Goal: Transaction & Acquisition: Book appointment/travel/reservation

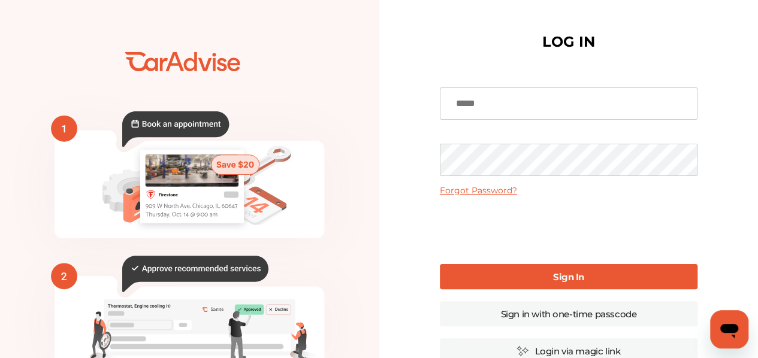
click at [535, 99] on input at bounding box center [569, 104] width 258 height 32
type input "**********"
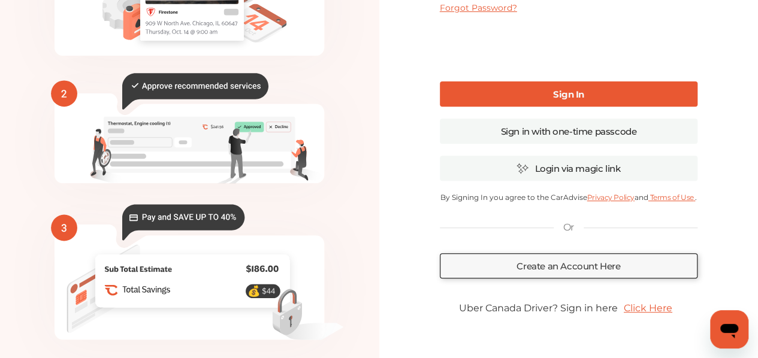
scroll to position [165, 0]
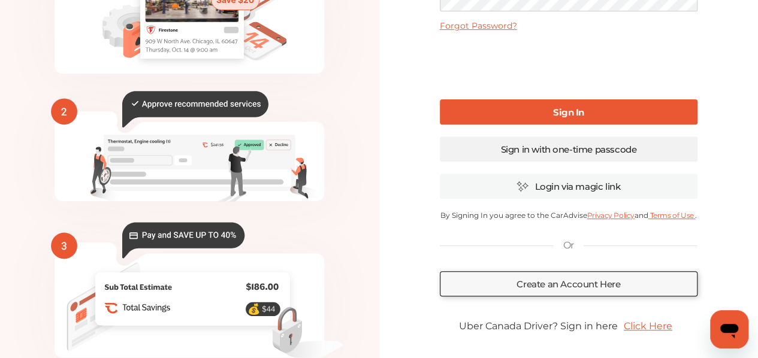
click at [539, 149] on link "Sign in with one-time passcode" at bounding box center [569, 149] width 258 height 25
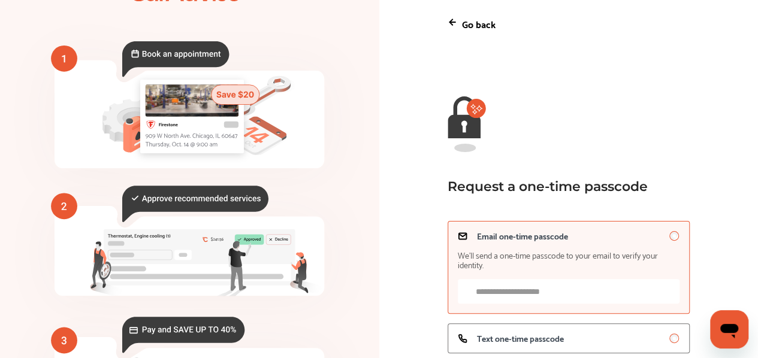
scroll to position [165, 0]
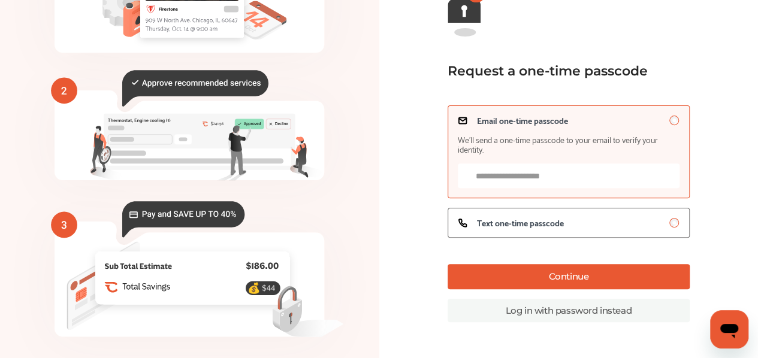
click at [535, 178] on input "Email one-time passcode We’ll send a one-time passcode to your email to verify …" at bounding box center [569, 176] width 222 height 25
type input "**********"
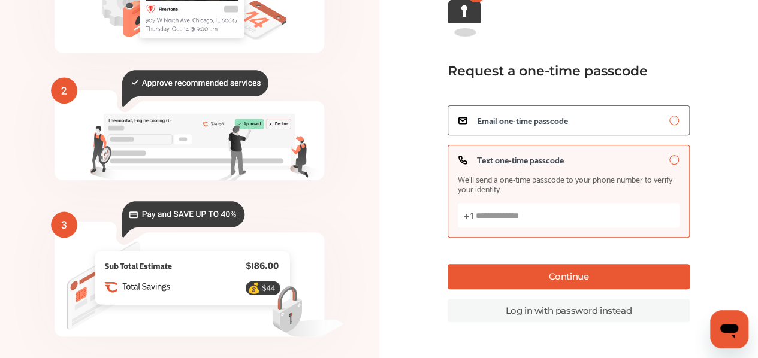
click at [608, 210] on input "Text one-time passcode We’ll send a one-time passcode to your phone number to v…" at bounding box center [569, 215] width 222 height 25
type input "**********"
click at [573, 273] on button "Continue" at bounding box center [569, 276] width 242 height 25
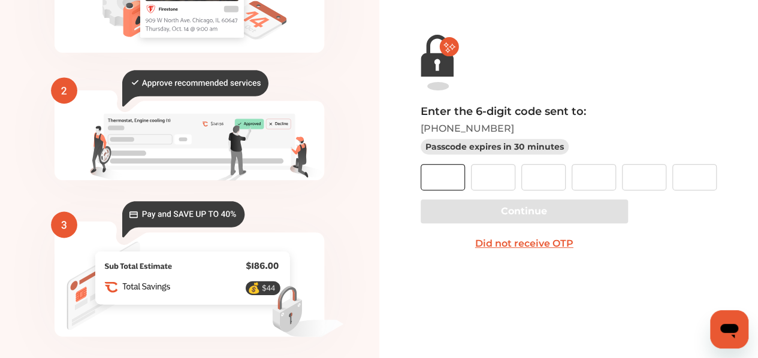
click at [457, 174] on input "text" at bounding box center [443, 177] width 44 height 26
type input "*"
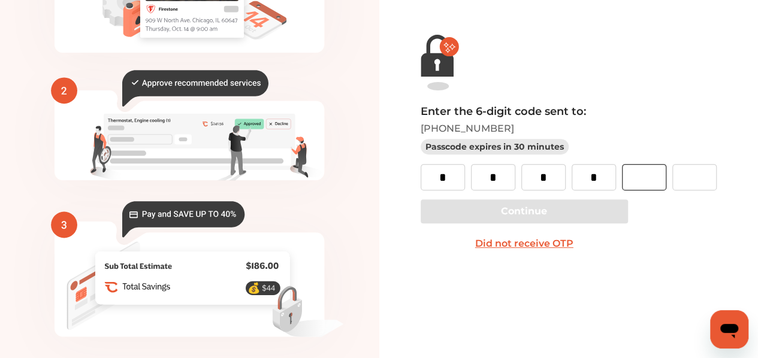
type input "*"
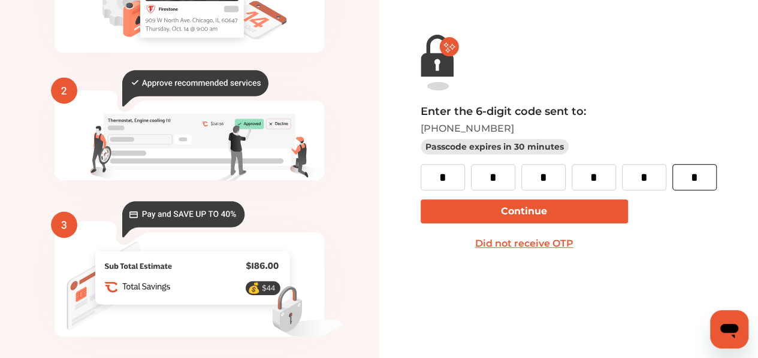
type input "*"
click at [505, 214] on button "Continue" at bounding box center [524, 212] width 207 height 24
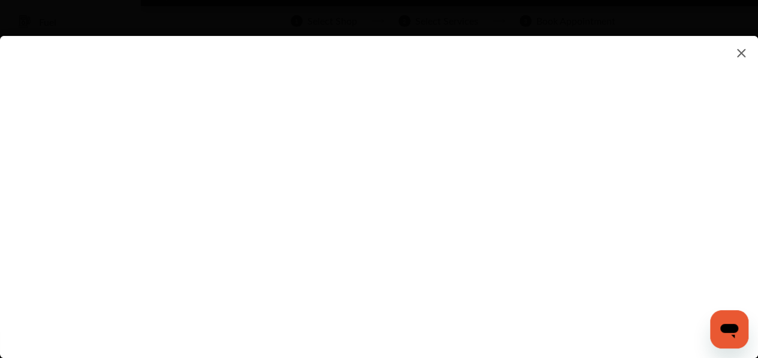
scroll to position [120, 0]
click at [538, 244] on flutter-view at bounding box center [379, 185] width 758 height 298
click at [669, 234] on flutter-view at bounding box center [379, 185] width 758 height 298
click at [430, 234] on flutter-view at bounding box center [379, 185] width 758 height 298
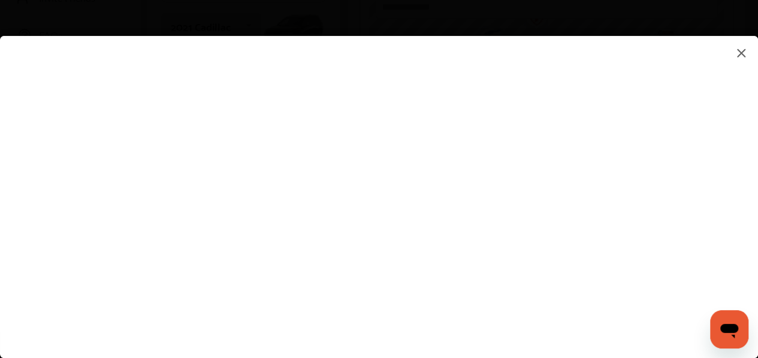
drag, startPoint x: 432, startPoint y: 236, endPoint x: 402, endPoint y: 269, distance: 45.0
click at [405, 270] on flutter-view at bounding box center [379, 185] width 758 height 298
click at [318, 349] on div at bounding box center [379, 197] width 758 height 322
click at [441, 231] on input at bounding box center [533, 233] width 249 height 16
type input "*********"
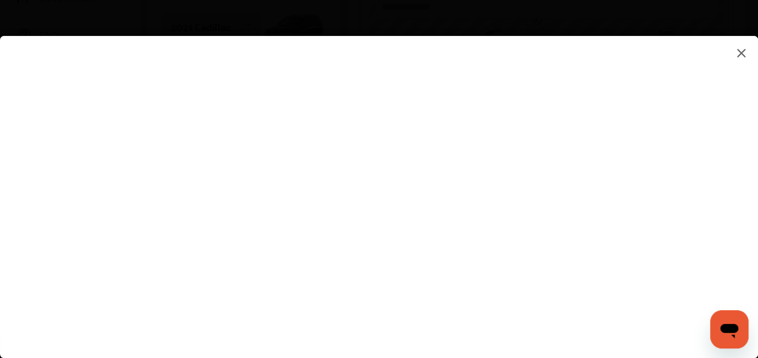
click at [448, 300] on flutter-view "*********" at bounding box center [379, 185] width 758 height 298
click at [671, 298] on flutter-view at bounding box center [379, 185] width 758 height 298
click at [484, 200] on flutter-view at bounding box center [379, 185] width 758 height 298
click at [668, 206] on flutter-view at bounding box center [379, 185] width 758 height 298
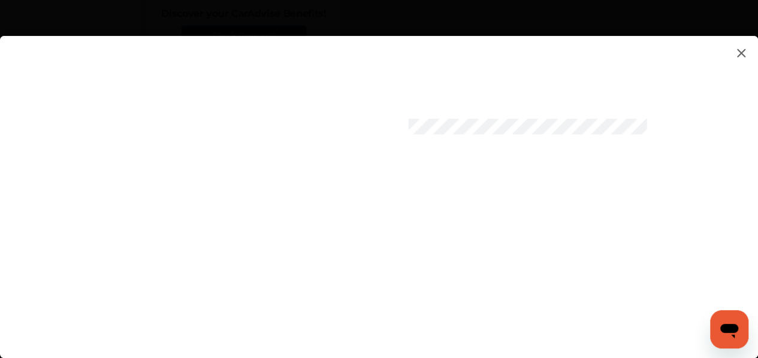
scroll to position [957, 0]
click at [397, 258] on flutter-view at bounding box center [379, 185] width 758 height 298
click at [469, 293] on flutter-view at bounding box center [379, 185] width 758 height 298
click at [526, 297] on flutter-view at bounding box center [379, 185] width 758 height 298
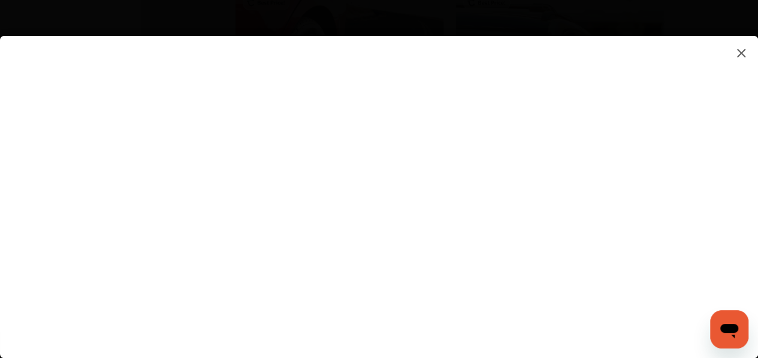
scroll to position [1496, 0]
click at [486, 298] on flutter-view at bounding box center [379, 185] width 758 height 298
click at [732, 340] on icon "Open messaging window" at bounding box center [730, 330] width 22 height 22
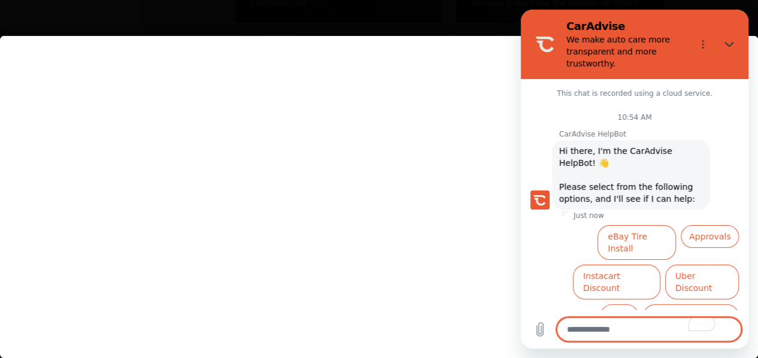
scroll to position [49, 0]
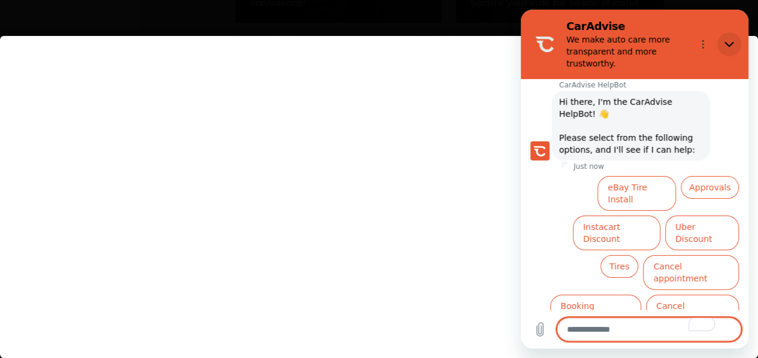
click at [730, 44] on icon "Close" at bounding box center [730, 45] width 10 height 10
type textarea "*"
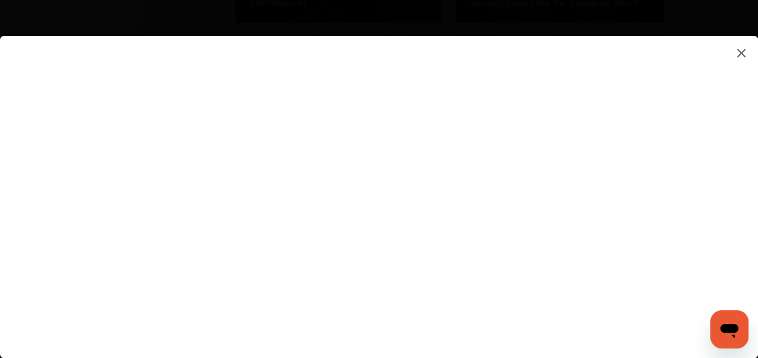
click at [491, 280] on flutter-view at bounding box center [379, 185] width 758 height 298
click at [495, 299] on flutter-view at bounding box center [379, 185] width 758 height 298
click at [578, 151] on flutter-view at bounding box center [379, 185] width 758 height 298
click at [675, 140] on flutter-view at bounding box center [379, 185] width 758 height 298
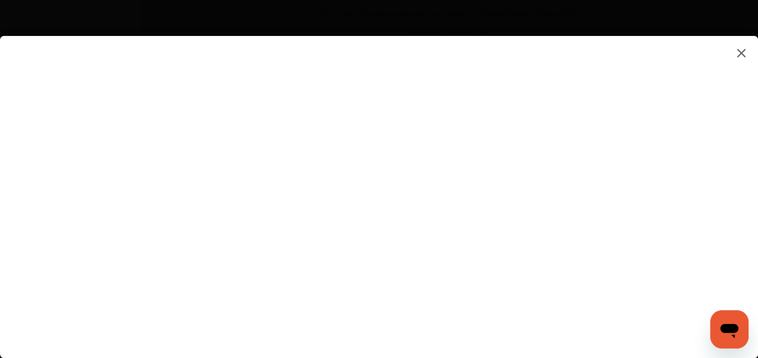
click at [535, 180] on flutter-view at bounding box center [379, 185] width 758 height 298
type textarea "*********"
click at [479, 233] on flutter-view "*********" at bounding box center [379, 185] width 758 height 298
click at [484, 296] on flutter-view at bounding box center [379, 185] width 758 height 298
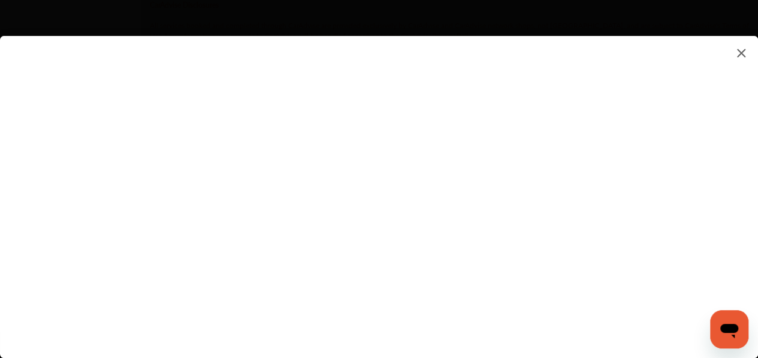
click at [599, 298] on flutter-view at bounding box center [379, 185] width 758 height 298
click at [533, 149] on flutter-view at bounding box center [379, 185] width 758 height 298
click at [527, 137] on flutter-view at bounding box center [379, 185] width 758 height 298
click at [237, 62] on flutter-view at bounding box center [379, 185] width 758 height 298
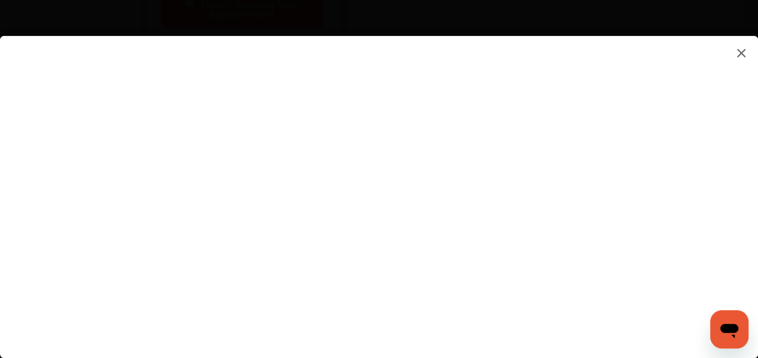
scroll to position [599, 0]
click at [740, 56] on img at bounding box center [741, 53] width 14 height 15
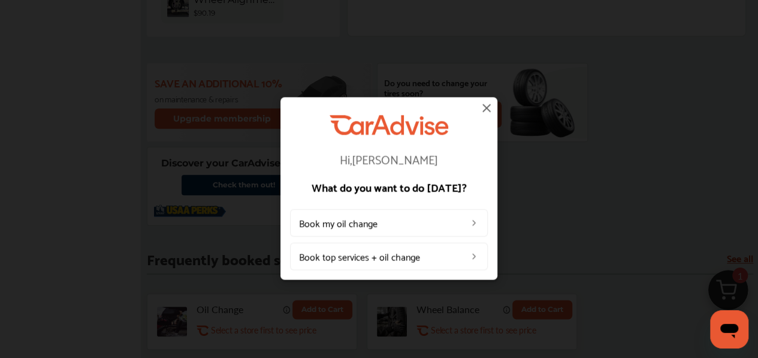
click at [485, 107] on img at bounding box center [486, 108] width 14 height 14
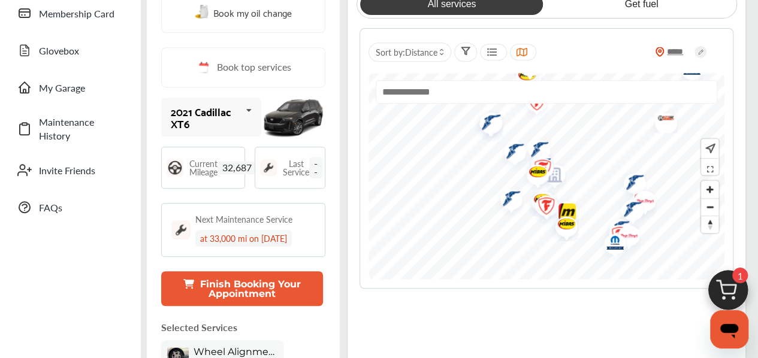
scroll to position [240, 0]
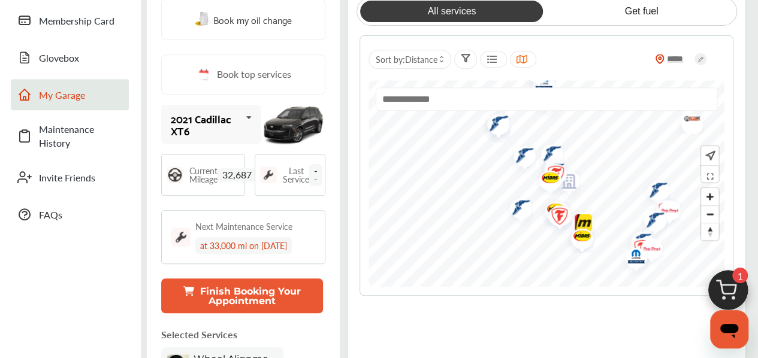
click at [74, 93] on span "My Garage" at bounding box center [81, 95] width 84 height 14
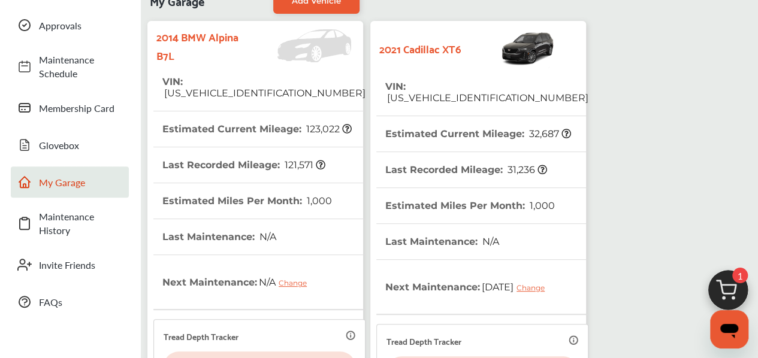
scroll to position [180, 0]
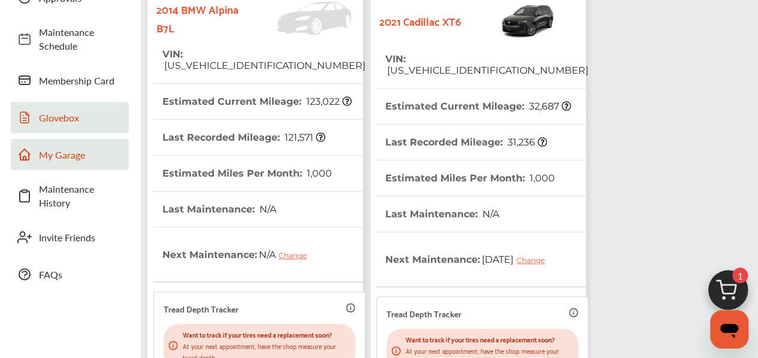
click at [60, 113] on span "Glovebox" at bounding box center [81, 118] width 84 height 14
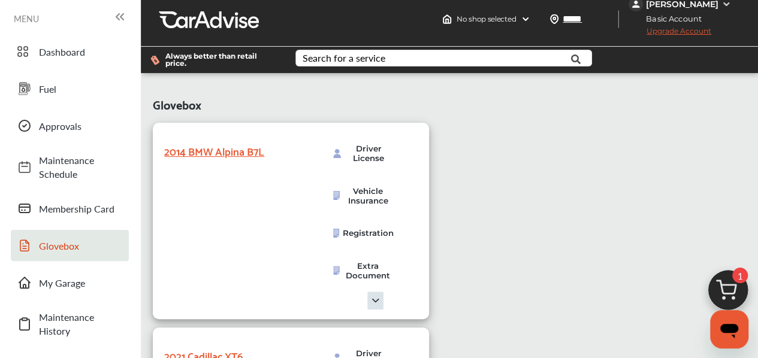
scroll to position [180, 0]
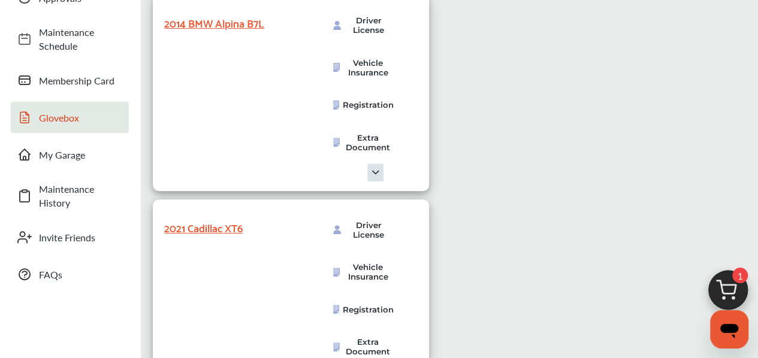
click at [369, 25] on span "Driver License" at bounding box center [369, 25] width 50 height 19
click at [361, 71] on span "Vehicle Insurance" at bounding box center [368, 67] width 51 height 19
click at [207, 26] on div "2014 BMW Alpina B7L" at bounding box center [224, 22] width 120 height 19
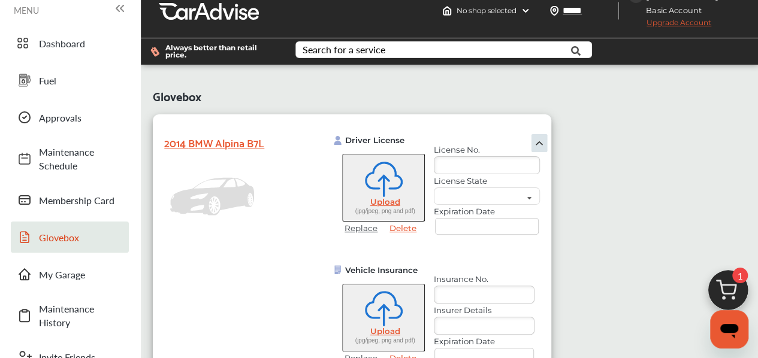
scroll to position [0, 0]
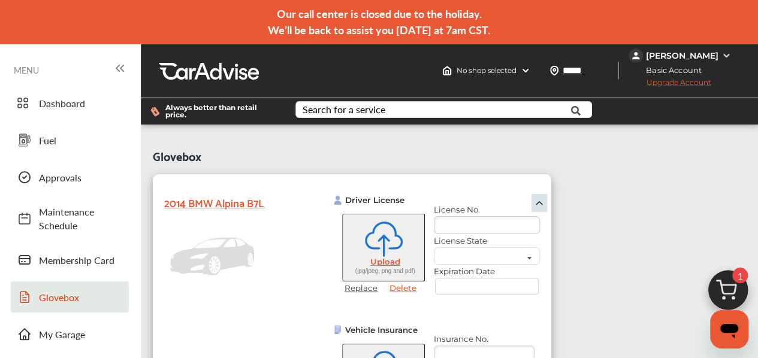
click at [455, 227] on input "text" at bounding box center [487, 225] width 106 height 18
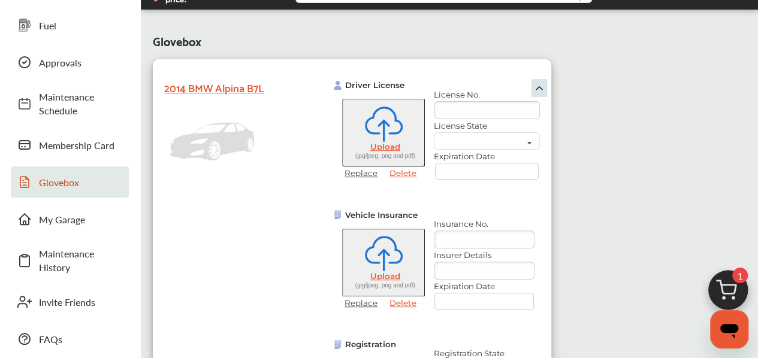
scroll to position [120, 0]
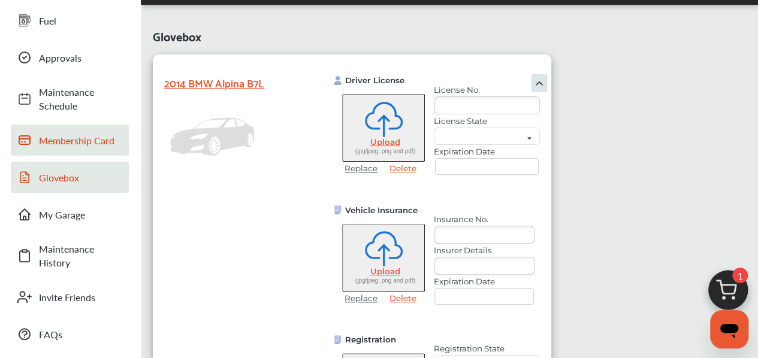
click at [80, 148] on link "Membership Card" at bounding box center [70, 140] width 118 height 31
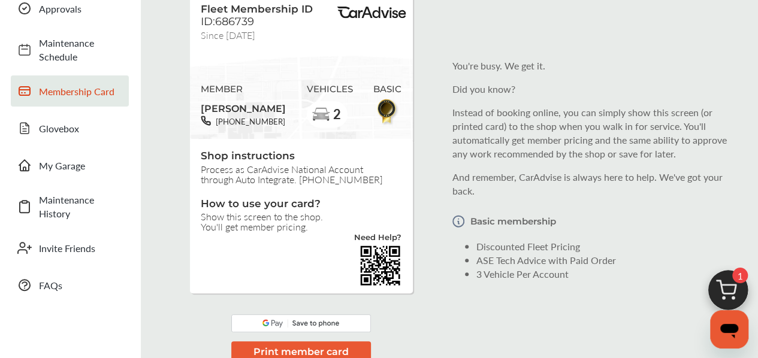
scroll to position [180, 0]
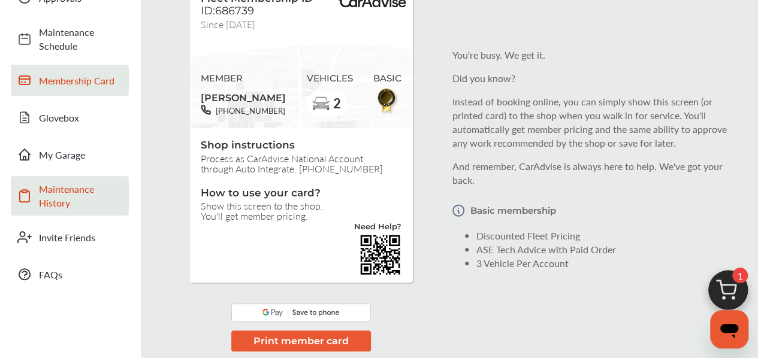
click at [77, 203] on span "Maintenance History" at bounding box center [81, 196] width 84 height 28
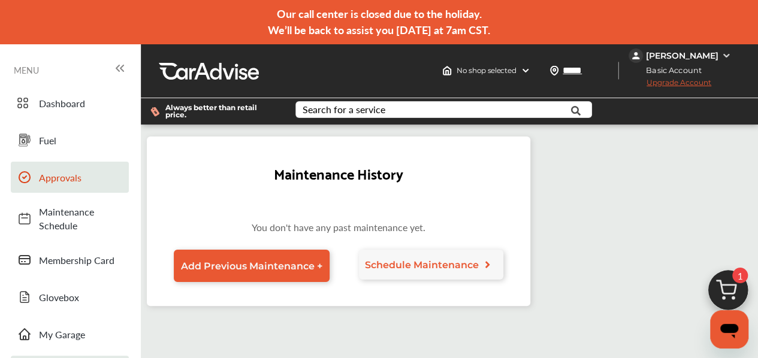
click at [95, 186] on link "Approvals" at bounding box center [70, 177] width 118 height 31
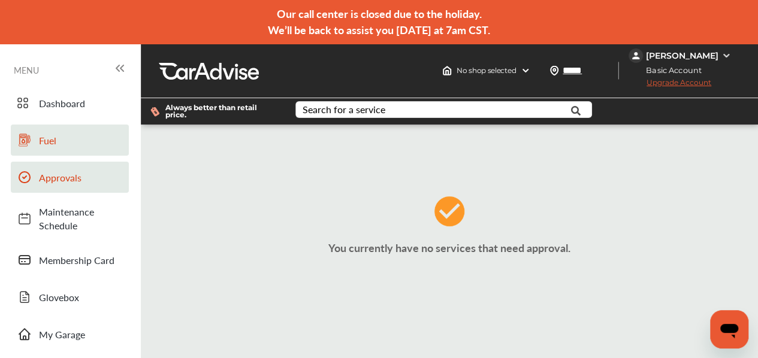
click at [62, 141] on span "Fuel" at bounding box center [81, 141] width 84 height 14
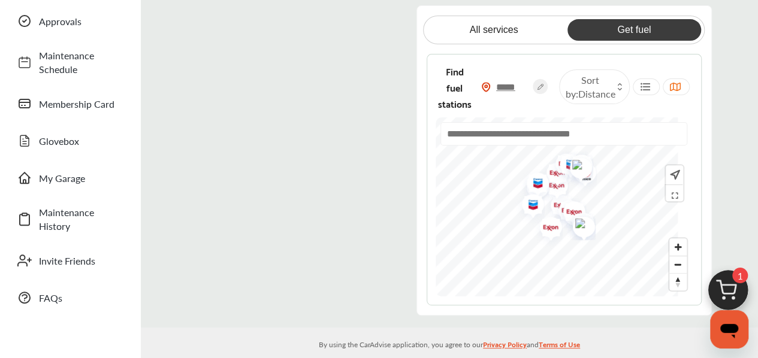
scroll to position [180, 0]
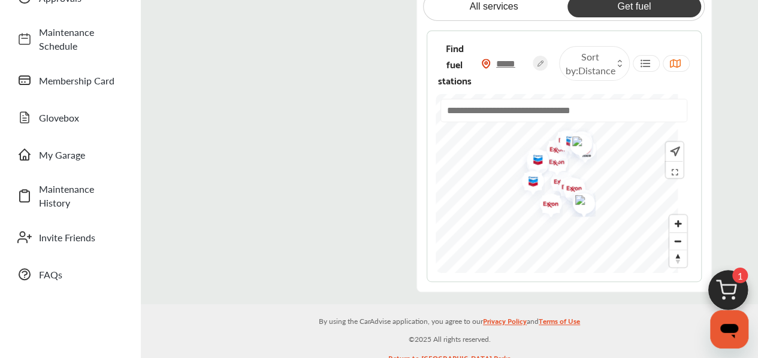
click at [743, 288] on img at bounding box center [728, 294] width 58 height 58
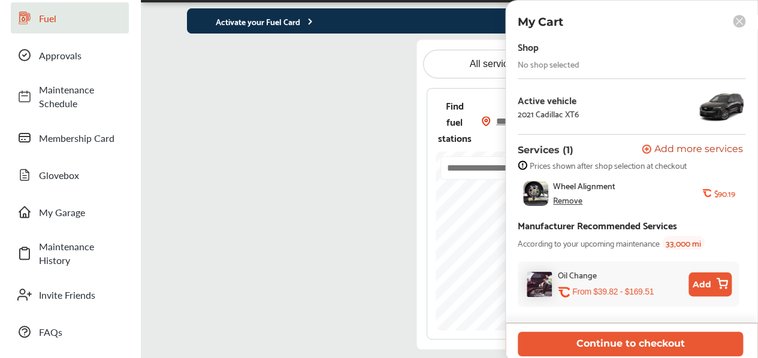
scroll to position [120, 0]
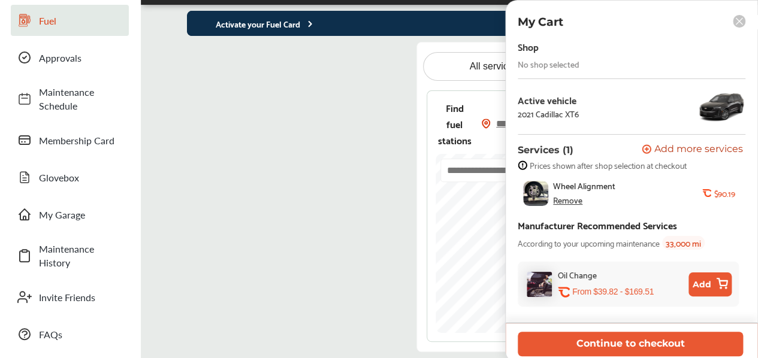
click at [684, 150] on span "Add more services" at bounding box center [698, 149] width 89 height 11
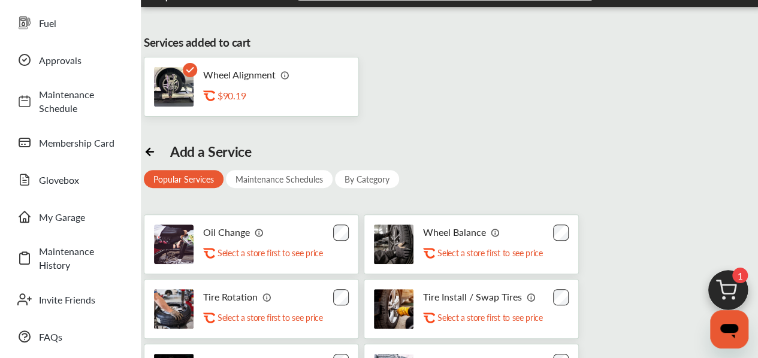
scroll to position [120, 0]
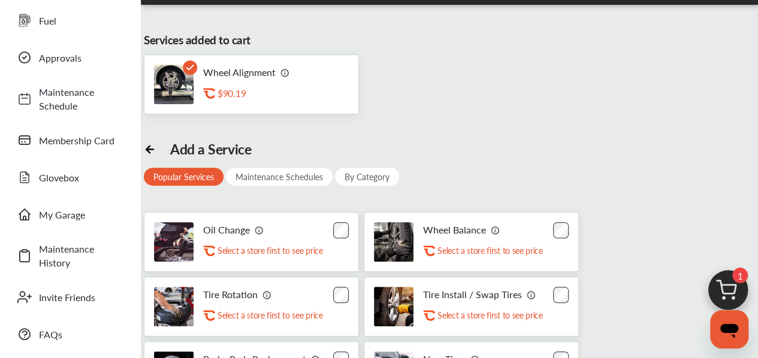
click at [283, 92] on div "$90.19" at bounding box center [278, 93] width 120 height 11
click at [192, 69] on rect at bounding box center [190, 68] width 14 height 14
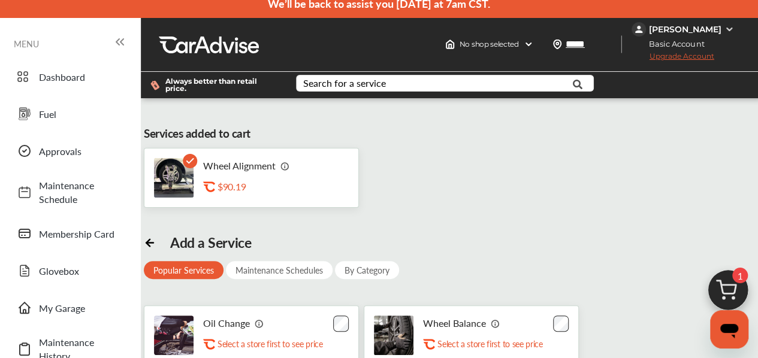
scroll to position [0, 0]
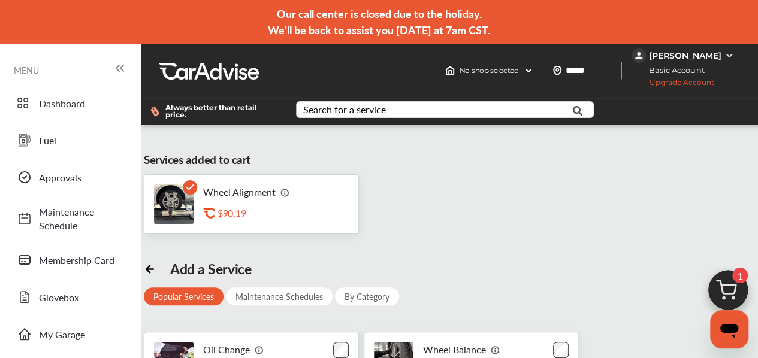
click at [189, 185] on rect at bounding box center [190, 187] width 14 height 14
click at [250, 194] on p "Wheel Alignment" at bounding box center [239, 191] width 73 height 11
drag, startPoint x: 159, startPoint y: 189, endPoint x: 732, endPoint y: 291, distance: 582.5
click at [732, 291] on img at bounding box center [728, 294] width 58 height 58
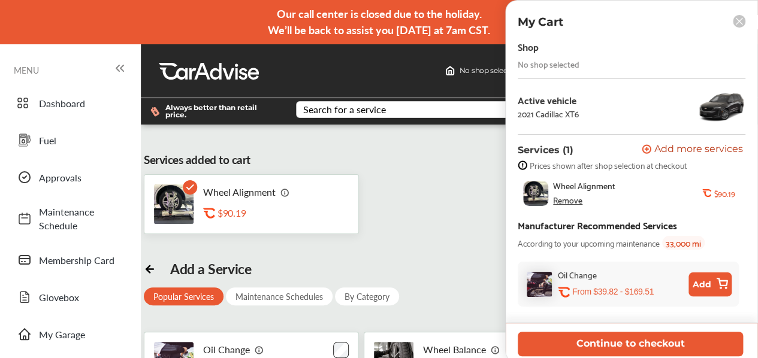
click at [566, 203] on div "Remove" at bounding box center [567, 200] width 29 height 10
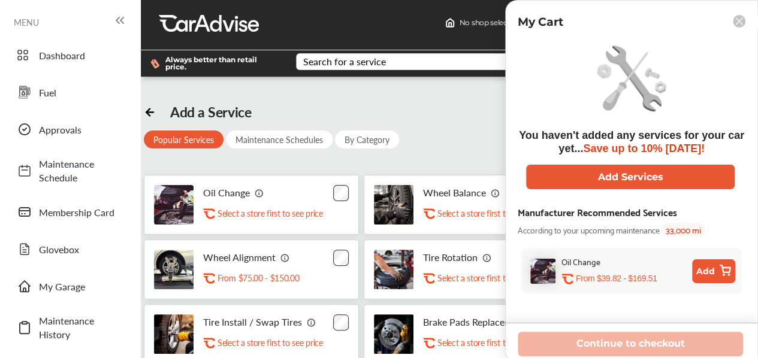
scroll to position [120, 0]
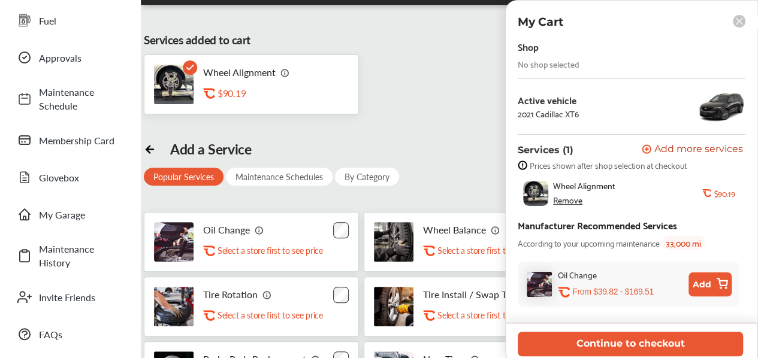
click at [716, 107] on img at bounding box center [722, 107] width 48 height 36
click at [715, 107] on img at bounding box center [722, 107] width 48 height 36
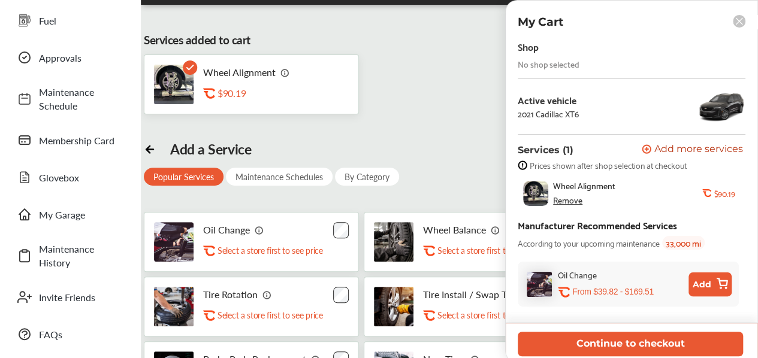
click at [715, 107] on img at bounding box center [722, 107] width 48 height 36
click at [572, 201] on div "Remove" at bounding box center [567, 200] width 29 height 10
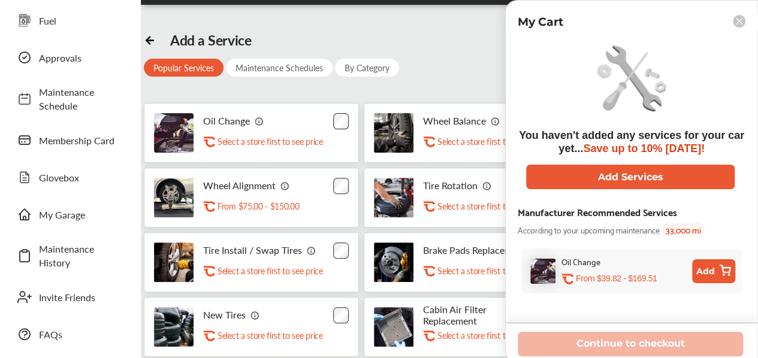
click at [734, 17] on icon at bounding box center [739, 21] width 13 height 13
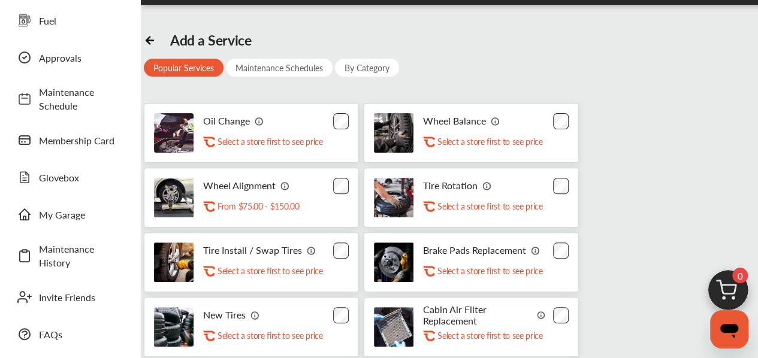
drag, startPoint x: 150, startPoint y: 40, endPoint x: 127, endPoint y: 41, distance: 22.8
click at [150, 40] on icon at bounding box center [149, 40] width 7 height 0
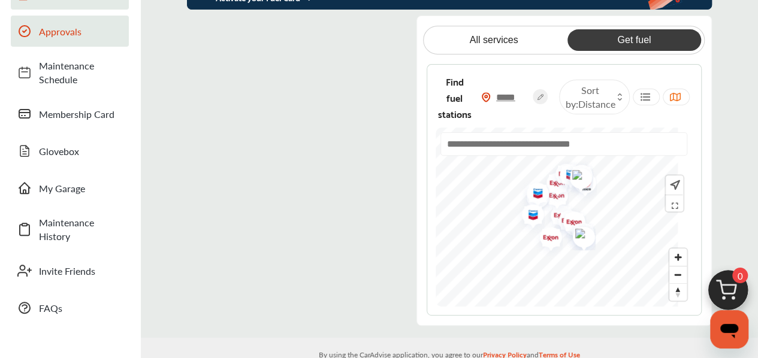
scroll to position [120, 0]
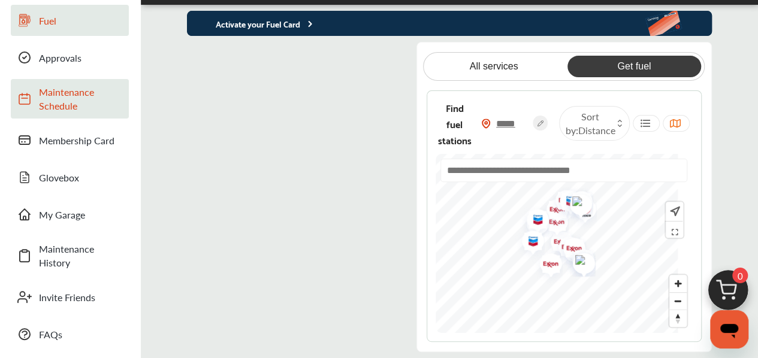
click at [65, 215] on span "My Garage" at bounding box center [81, 215] width 84 height 14
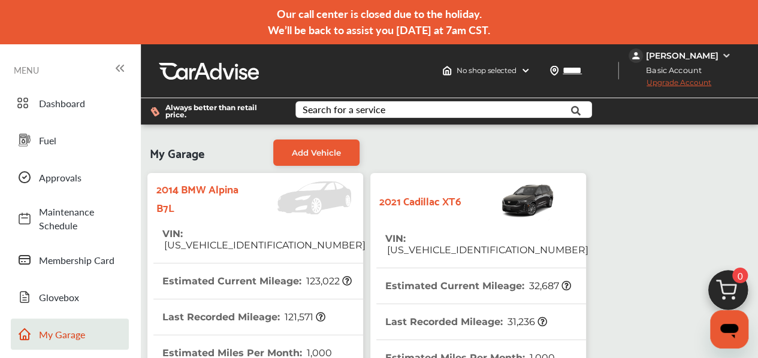
click at [304, 202] on img at bounding box center [298, 198] width 119 height 33
click at [180, 200] on strong "2014 BMW Alpina B7L" at bounding box center [197, 197] width 82 height 37
click at [234, 188] on strong "2014 BMW Alpina B7L" at bounding box center [197, 197] width 82 height 37
click at [315, 202] on img at bounding box center [298, 198] width 119 height 33
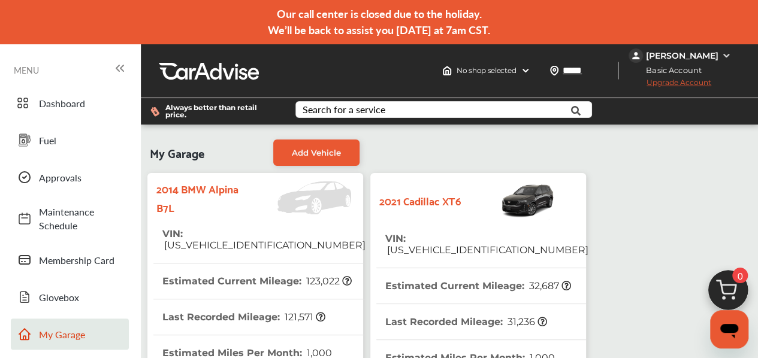
click at [315, 202] on img at bounding box center [298, 198] width 119 height 33
click at [536, 201] on img at bounding box center [508, 200] width 95 height 42
click at [295, 203] on img at bounding box center [298, 198] width 119 height 33
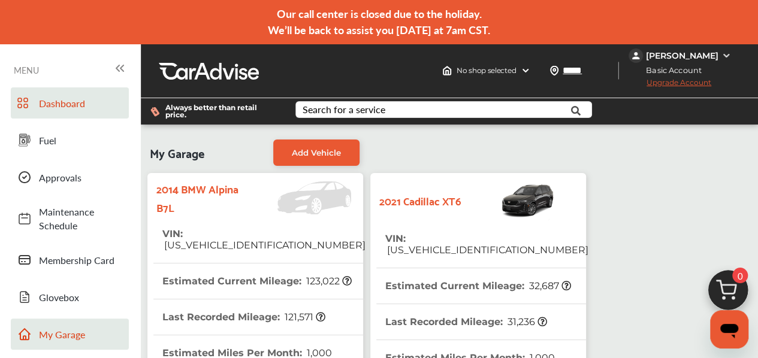
click at [72, 110] on link "Dashboard" at bounding box center [70, 103] width 118 height 31
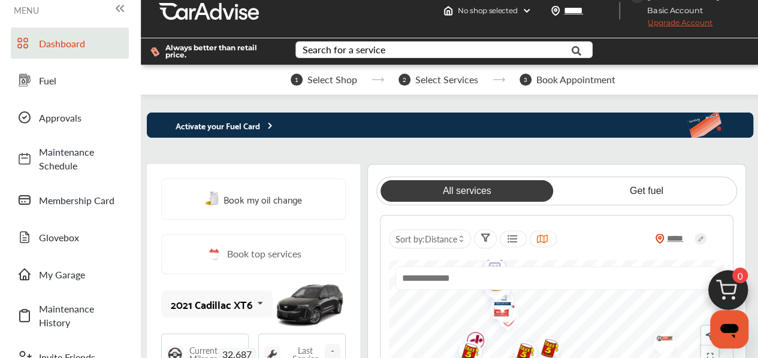
scroll to position [60, 0]
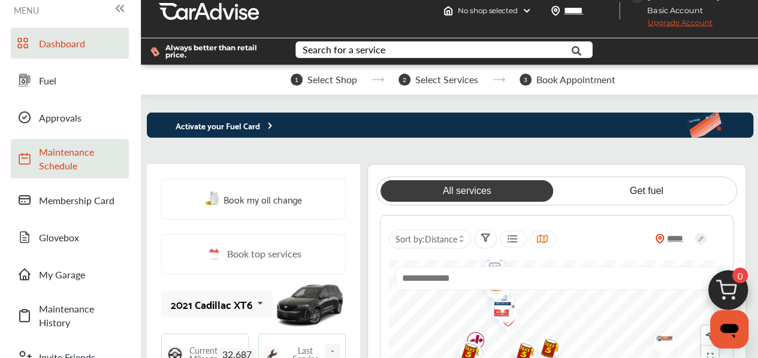
click at [62, 151] on span "Maintenance Schedule" at bounding box center [81, 159] width 84 height 28
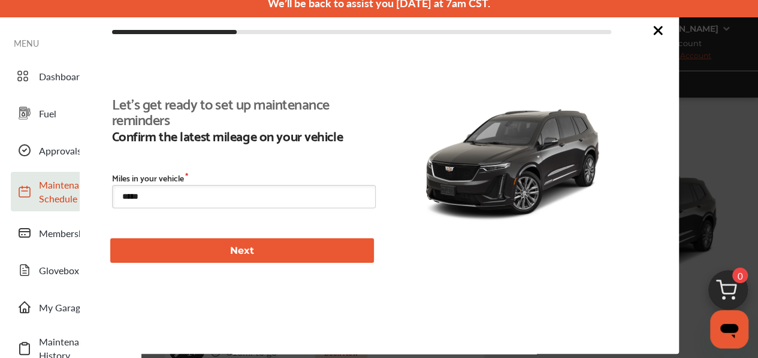
scroll to position [87, 0]
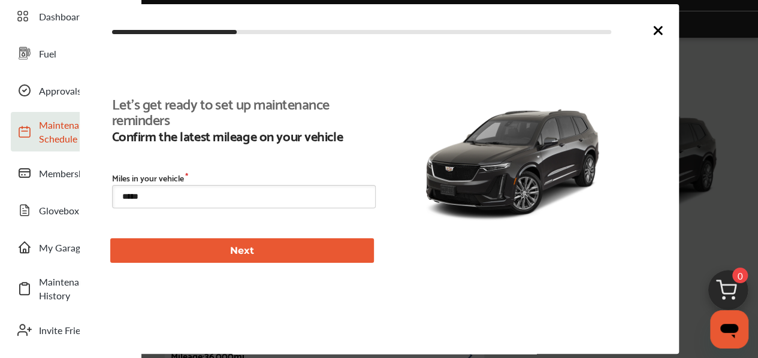
click at [363, 249] on button "Next" at bounding box center [242, 251] width 264 height 25
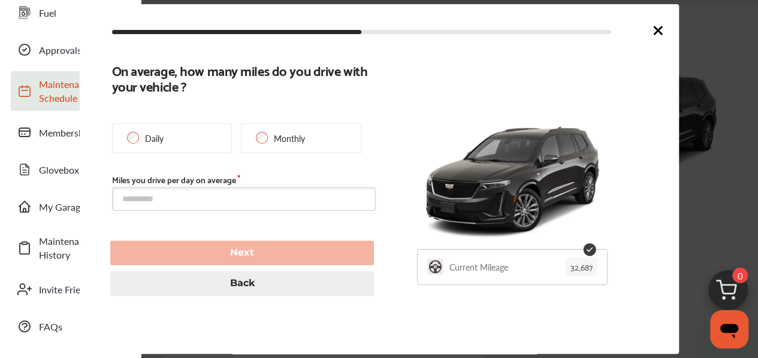
scroll to position [327, 0]
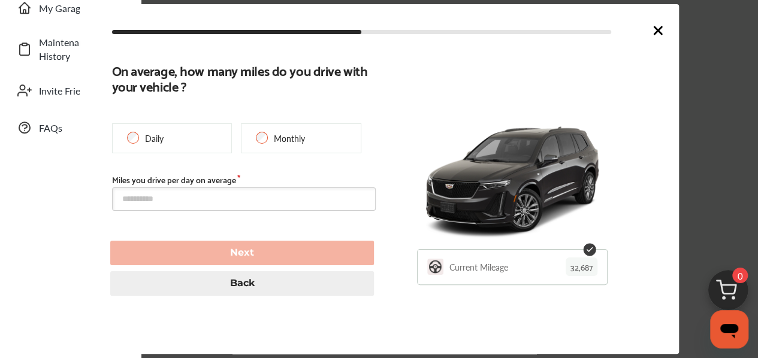
type input "*****"
type input "**********"
type input "*****"
click at [656, 29] on icon at bounding box center [658, 30] width 14 height 14
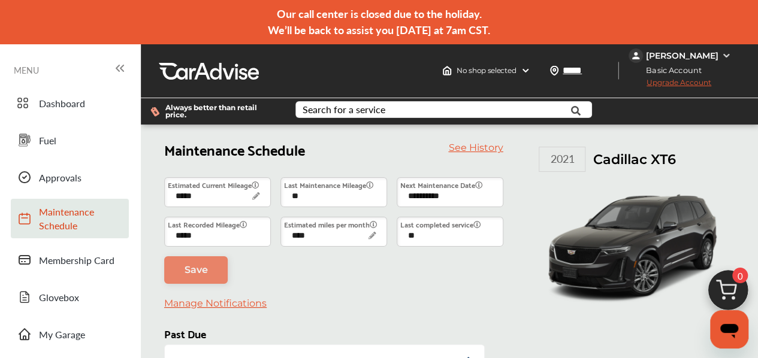
scroll to position [60, 0]
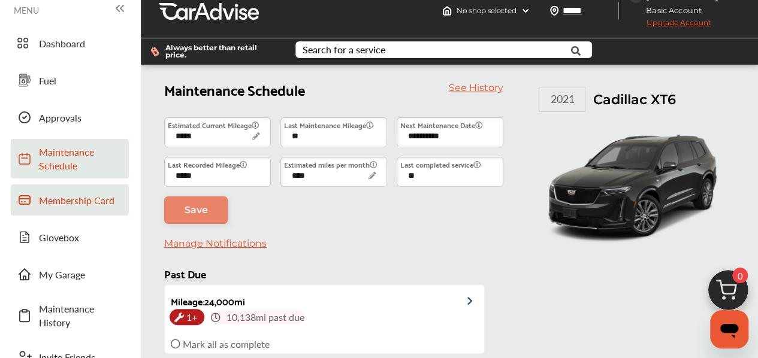
click at [74, 212] on link "Membership Card" at bounding box center [70, 200] width 118 height 31
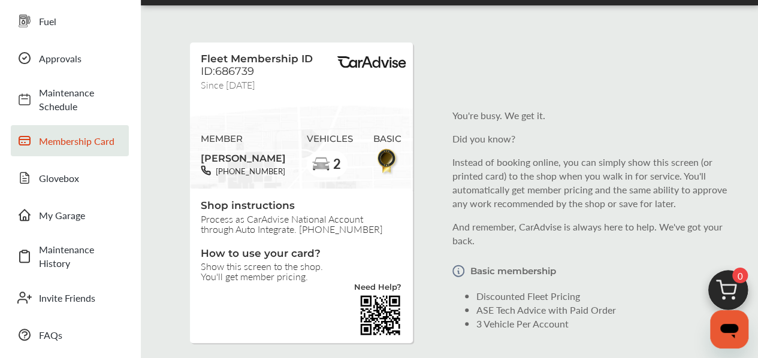
scroll to position [120, 0]
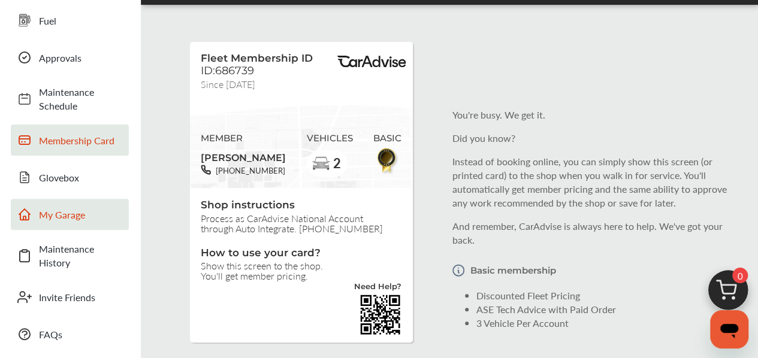
click at [58, 220] on span "My Garage" at bounding box center [81, 215] width 84 height 14
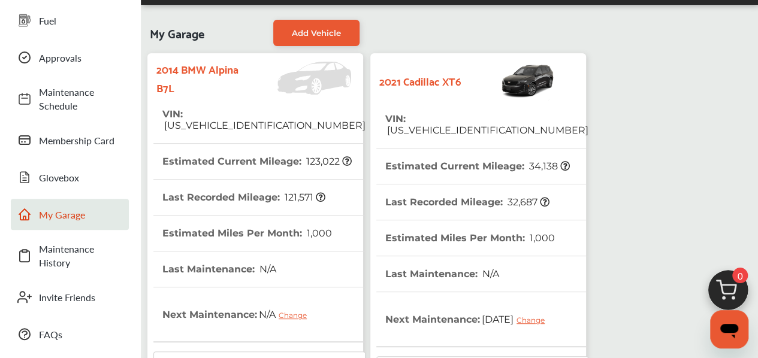
scroll to position [60, 0]
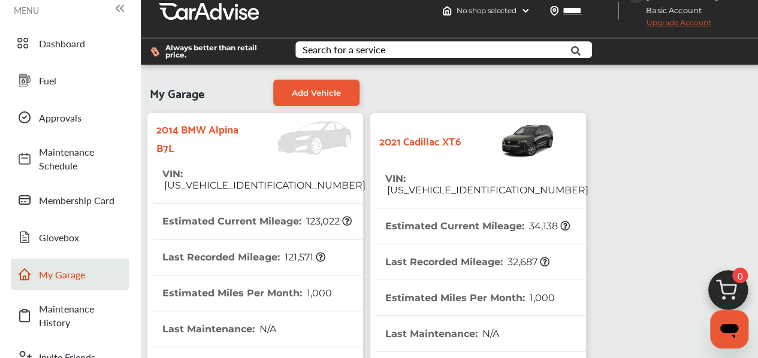
click at [221, 165] on th "VIN : WBAYE8C53ED134945" at bounding box center [263, 179] width 203 height 47
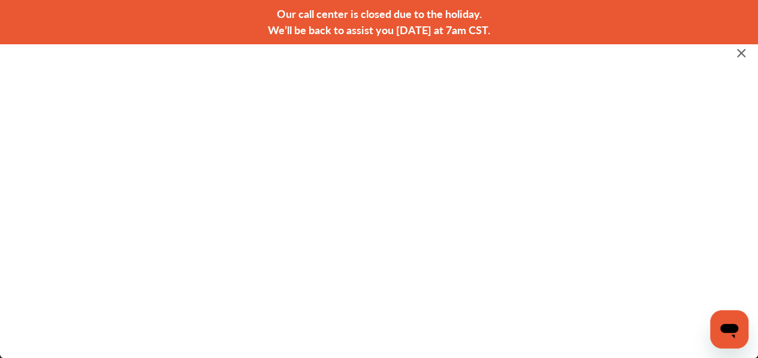
click at [742, 54] on img at bounding box center [741, 53] width 14 height 15
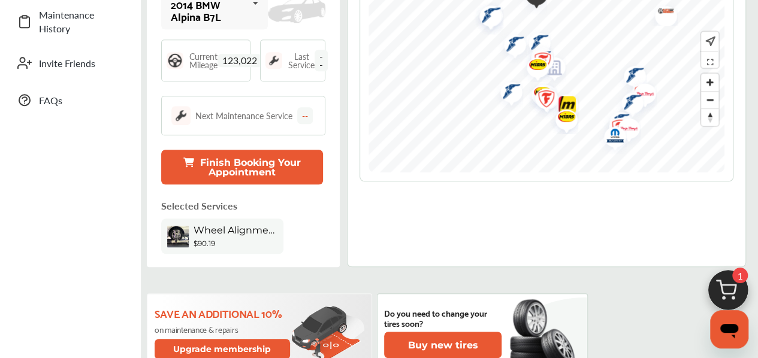
scroll to position [420, 0]
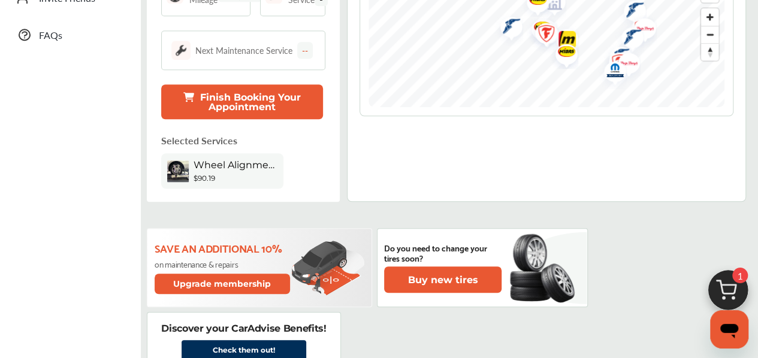
click at [223, 171] on div "Wheel Alignment" at bounding box center [236, 166] width 84 height 14
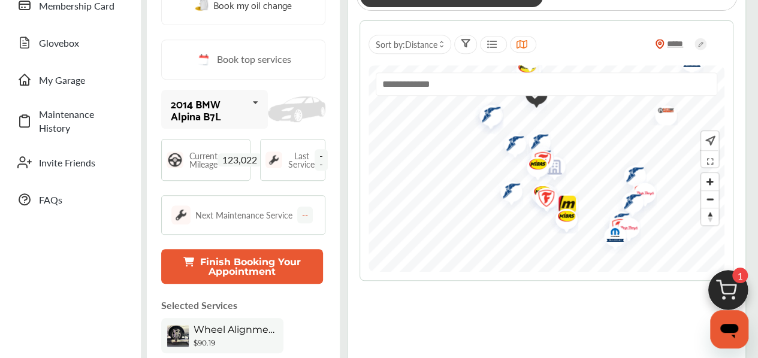
scroll to position [180, 0]
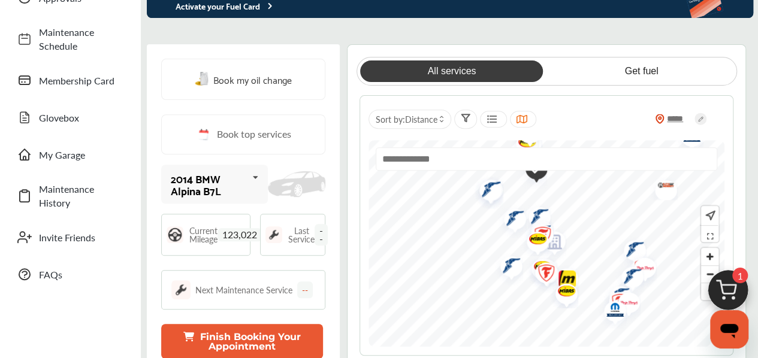
click at [255, 240] on div "Current Mileage 123,022" at bounding box center [225, 235] width 73 height 17
click at [260, 333] on button "Finish Booking Your Appointment" at bounding box center [242, 341] width 162 height 35
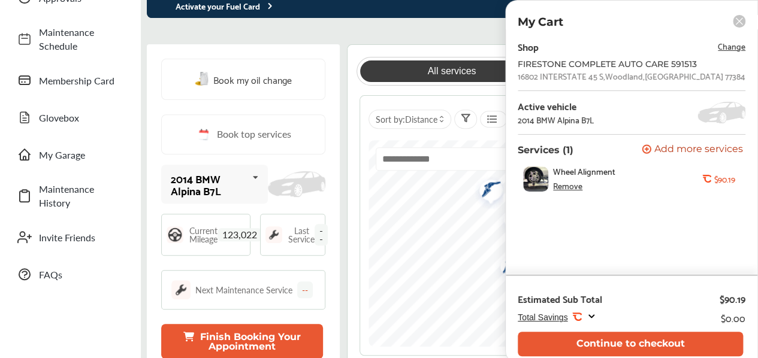
click at [729, 47] on span "Change" at bounding box center [732, 46] width 28 height 14
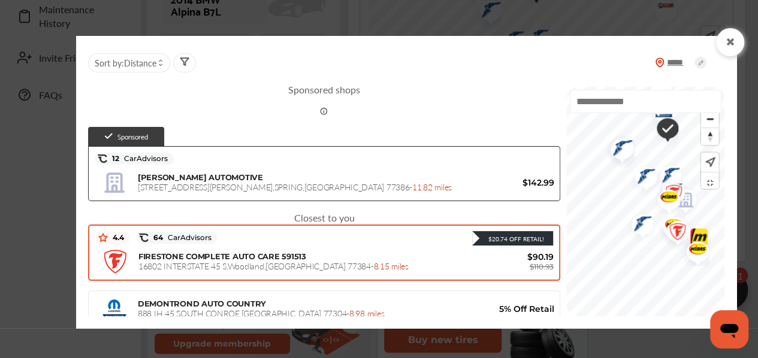
scroll to position [0, 0]
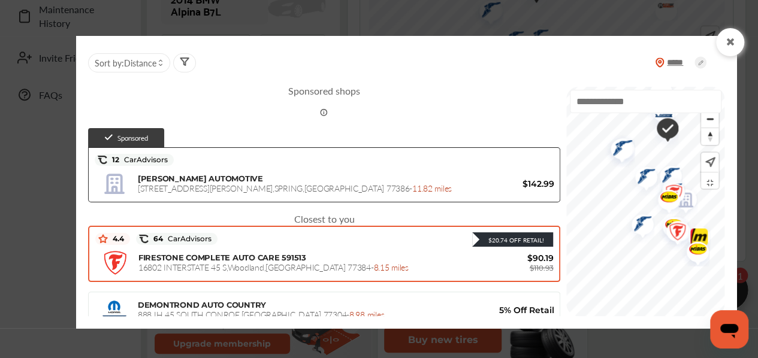
click at [354, 273] on div "FIRESTONE COMPLETE AUTO CARE 591513 16802 INTERSTATE 45 S , Woodland , TX 77384…" at bounding box center [324, 263] width 458 height 30
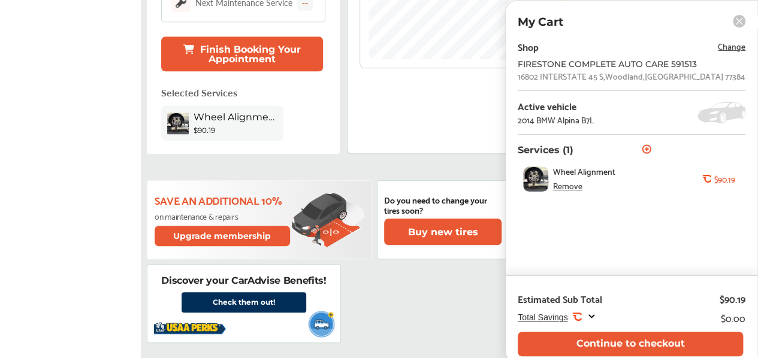
scroll to position [479, 0]
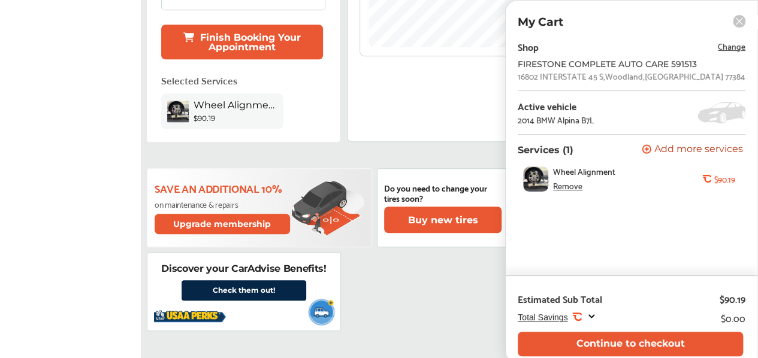
click at [217, 284] on link "Check them out!" at bounding box center [244, 290] width 125 height 20
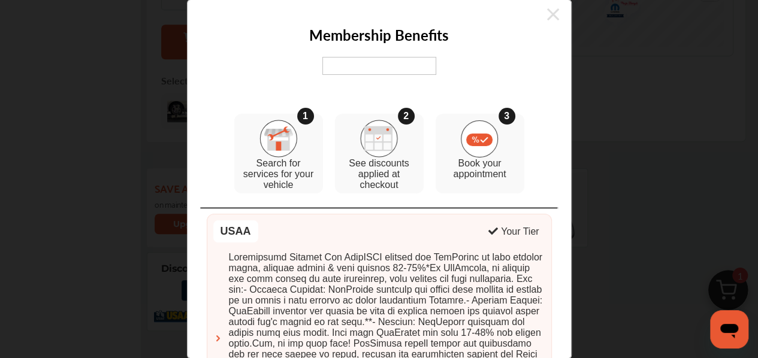
scroll to position [0, 0]
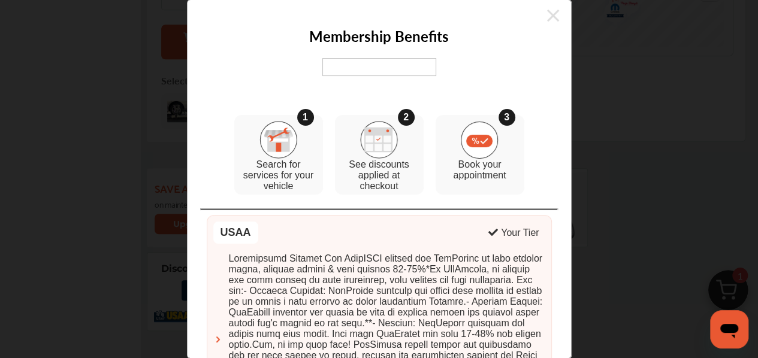
click at [362, 71] on img at bounding box center [379, 67] width 114 height 18
click at [369, 61] on img at bounding box center [379, 67] width 114 height 18
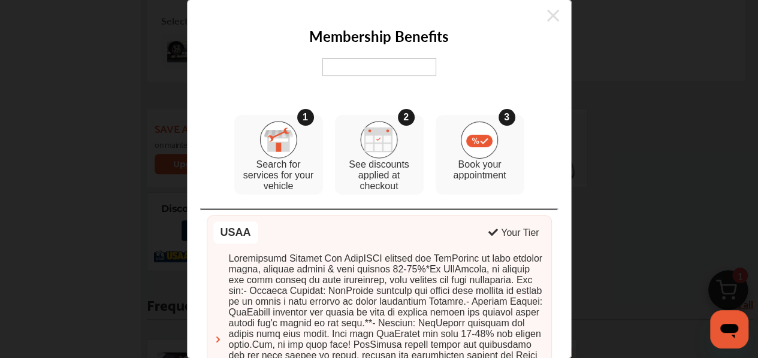
click at [547, 11] on icon at bounding box center [553, 15] width 12 height 19
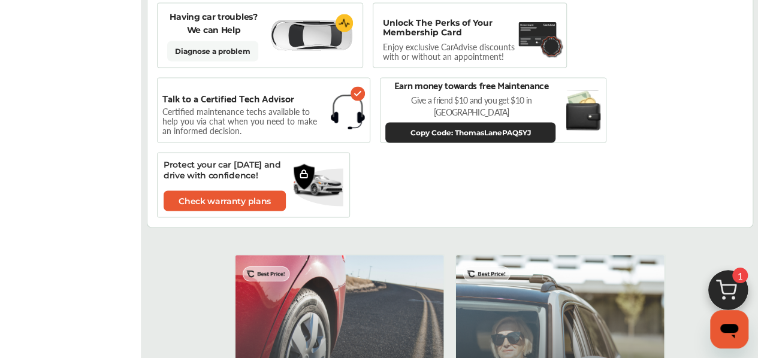
scroll to position [1139, 0]
